Goal: Task Accomplishment & Management: Manage account settings

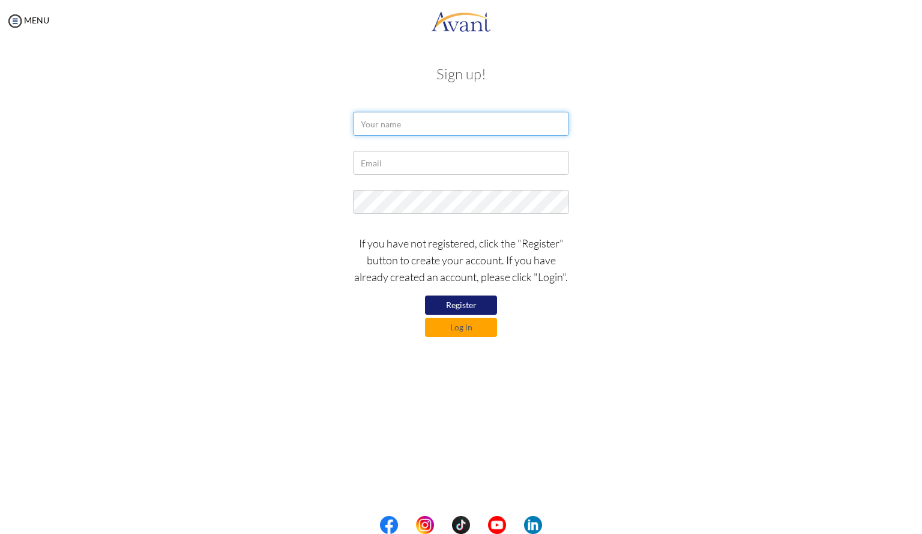
click at [440, 126] on input "text" at bounding box center [461, 124] width 216 height 24
click at [447, 326] on button "Log in" at bounding box center [461, 327] width 72 height 19
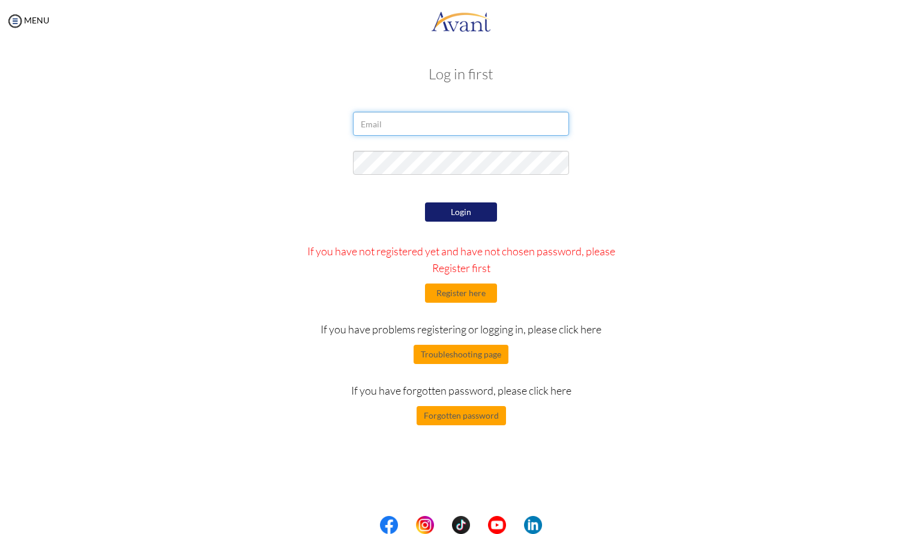
click at [425, 125] on input "email" at bounding box center [461, 124] width 216 height 24
type input "samiyahfarah007@gmail.com"
click at [464, 222] on div "Login If you have not registered yet and have not chosen password, please Regis…" at bounding box center [461, 312] width 351 height 226
click at [465, 208] on button "Login" at bounding box center [461, 211] width 72 height 19
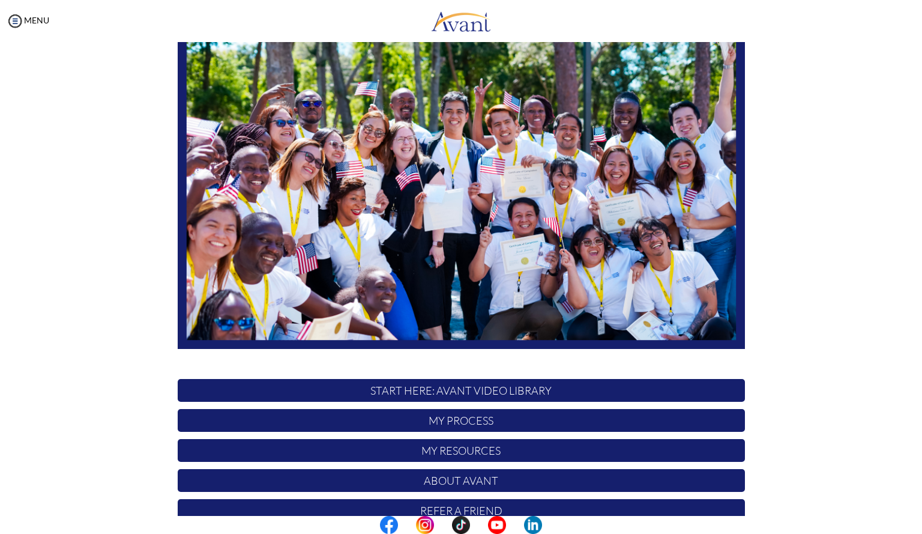
scroll to position [133, 0]
